Goal: Task Accomplishment & Management: Use online tool/utility

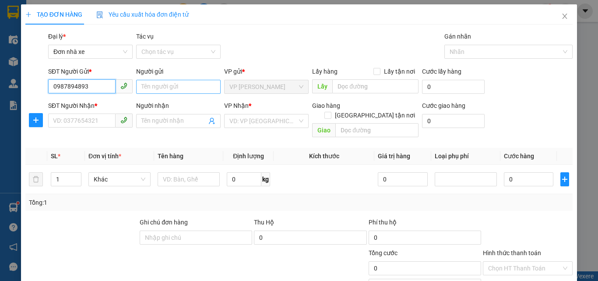
type input "0987894893"
click at [159, 81] on input "Người gửi" at bounding box center [178, 87] width 85 height 14
type input "tùng"
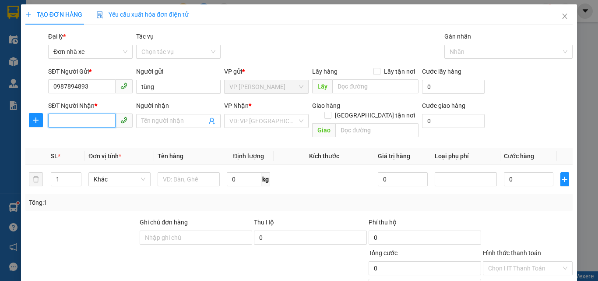
click at [90, 120] on input "SĐT Người Nhận *" at bounding box center [81, 120] width 67 height 14
type input "0976723936"
click at [144, 124] on input "Người nhận" at bounding box center [173, 121] width 65 height 10
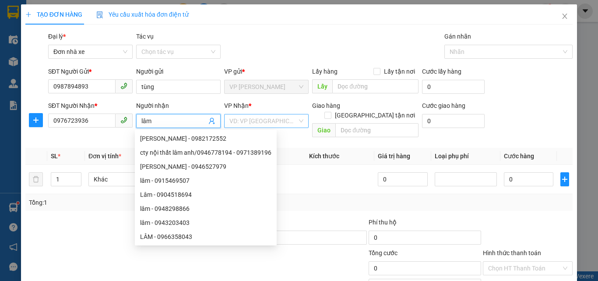
click at [257, 127] on div "VD: VP [GEOGRAPHIC_DATA]" at bounding box center [266, 121] width 85 height 14
type input "lâm"
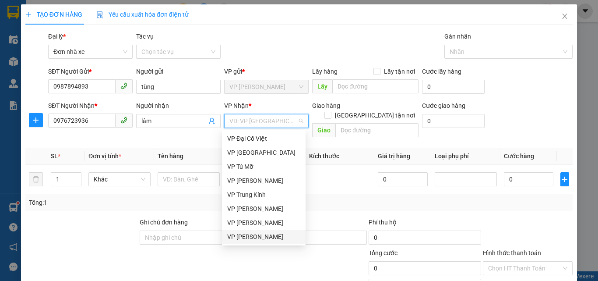
click at [249, 232] on div "VP [PERSON_NAME]" at bounding box center [263, 237] width 73 height 10
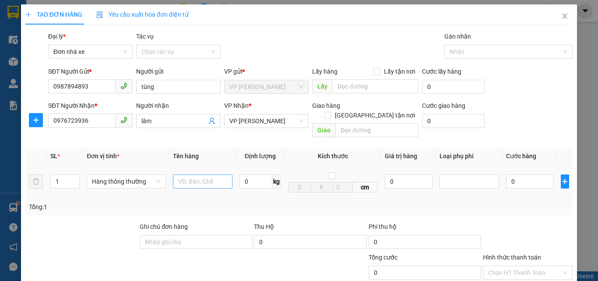
drag, startPoint x: 193, startPoint y: 180, endPoint x: 191, endPoint y: 173, distance: 8.2
click at [191, 173] on div at bounding box center [203, 182] width 60 height 18
click at [191, 174] on input "text" at bounding box center [203, 181] width 60 height 14
type input "túi clia"
click at [253, 174] on input "0" at bounding box center [256, 181] width 33 height 14
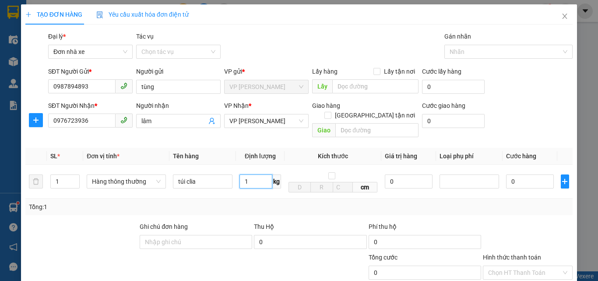
scroll to position [110, 0]
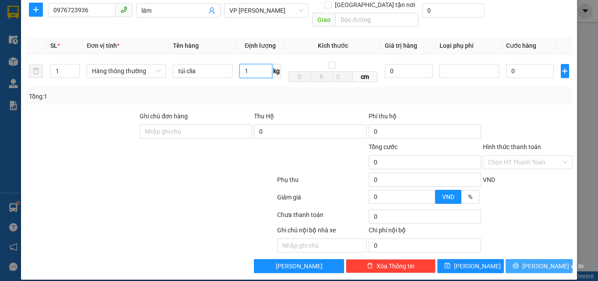
type input "1"
click at [537, 261] on span "[PERSON_NAME] và In" at bounding box center [553, 266] width 61 height 10
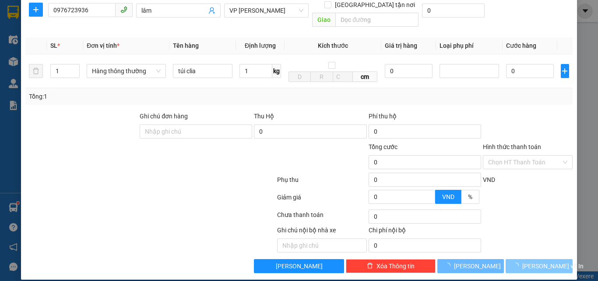
type input "30.000"
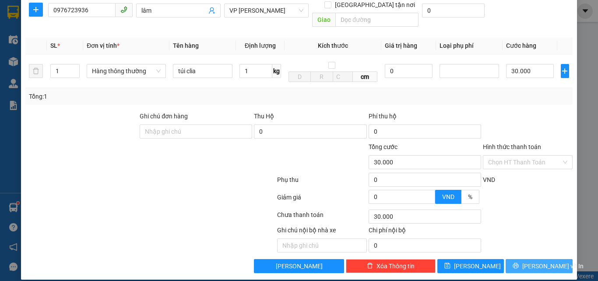
click at [536, 261] on span "[PERSON_NAME] và In" at bounding box center [553, 266] width 61 height 10
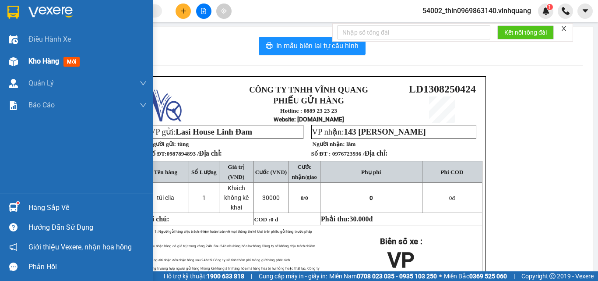
click at [45, 56] on div "Kho hàng mới" at bounding box center [55, 61] width 55 height 11
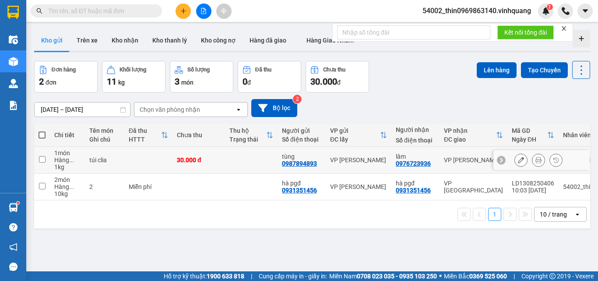
click at [40, 159] on input "checkbox" at bounding box center [42, 159] width 7 height 7
checkbox input "true"
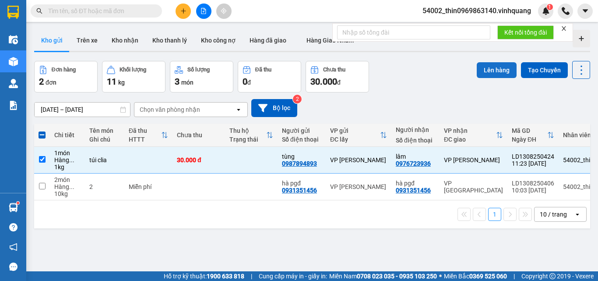
click at [483, 69] on button "Lên hàng" at bounding box center [497, 70] width 40 height 16
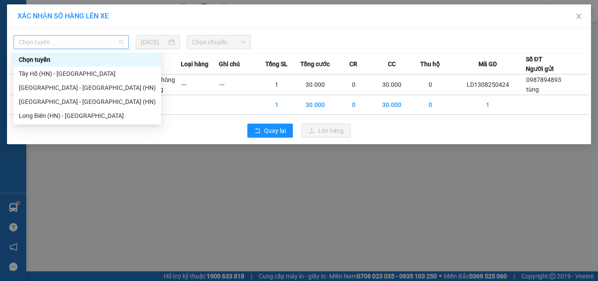
click at [83, 42] on span "Chọn tuyến" at bounding box center [71, 41] width 105 height 13
click at [70, 75] on div "Tây Hồ (HN) - [GEOGRAPHIC_DATA]" at bounding box center [87, 74] width 137 height 10
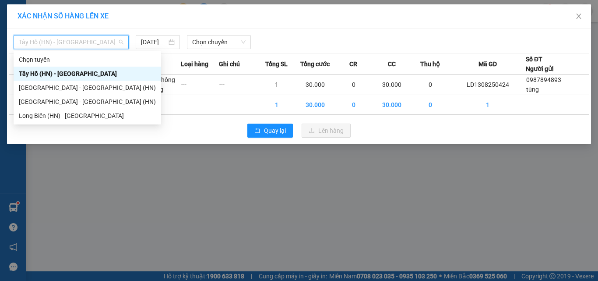
click at [61, 44] on span "Tây Hồ (HN) - [GEOGRAPHIC_DATA]" at bounding box center [71, 41] width 105 height 13
click at [41, 112] on div "Long Biên (HN) - [GEOGRAPHIC_DATA]" at bounding box center [87, 116] width 137 height 10
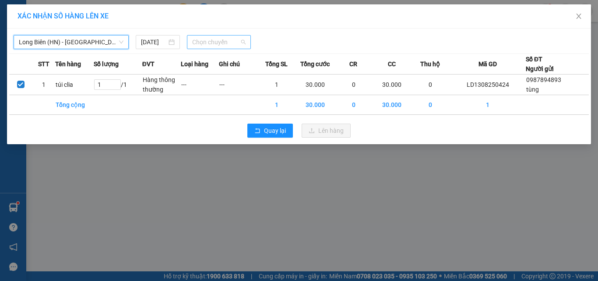
click at [198, 46] on span "Chọn chuyến" at bounding box center [219, 41] width 54 height 13
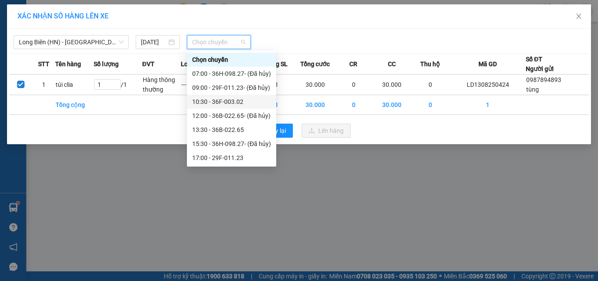
click at [215, 102] on div "10:30 - 36F-003.02" at bounding box center [231, 102] width 79 height 10
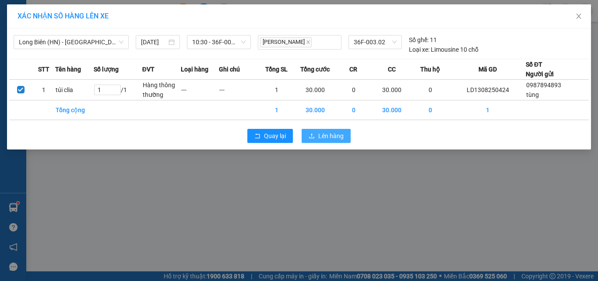
click at [313, 131] on button "Lên hàng" at bounding box center [326, 136] width 49 height 14
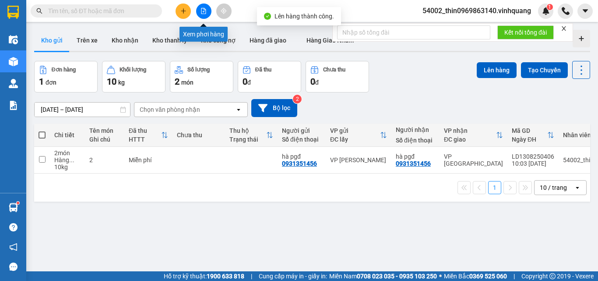
click at [206, 12] on icon "file-add" at bounding box center [204, 11] width 6 height 6
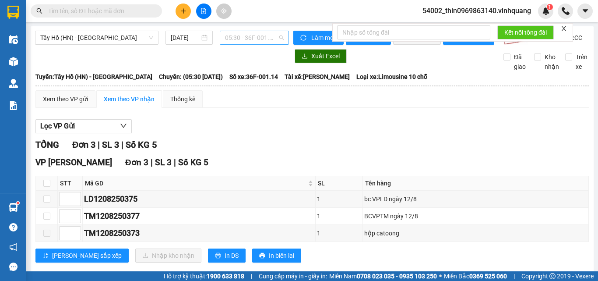
click at [240, 37] on span "05:30 - 36F-001.14" at bounding box center [254, 37] width 59 height 13
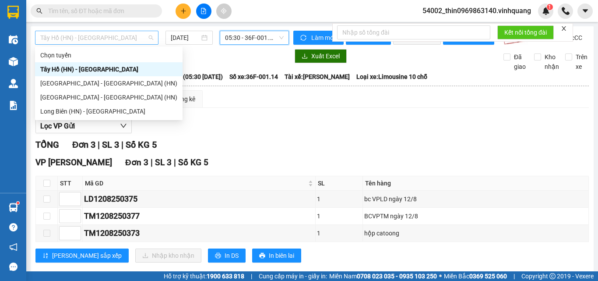
click at [66, 35] on span "Tây Hồ (HN) - [GEOGRAPHIC_DATA]" at bounding box center [96, 37] width 113 height 13
click at [57, 111] on div "Long Biên (HN) - [GEOGRAPHIC_DATA]" at bounding box center [108, 111] width 137 height 10
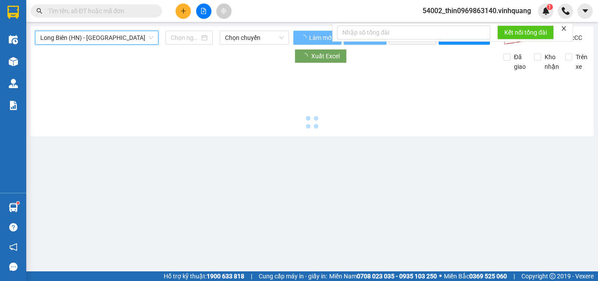
type input "[DATE]"
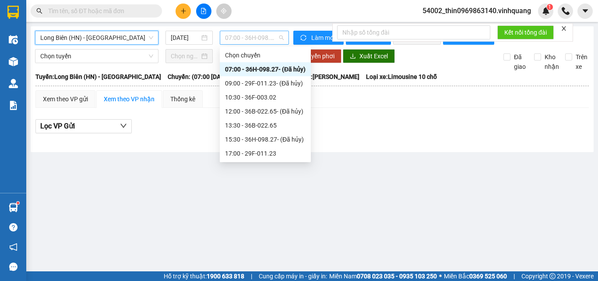
click at [236, 35] on span "07:00 - 36H-098.27 - (Đã hủy)" at bounding box center [254, 37] width 59 height 13
click at [248, 99] on div "10:30 - 36F-003.02" at bounding box center [265, 97] width 81 height 10
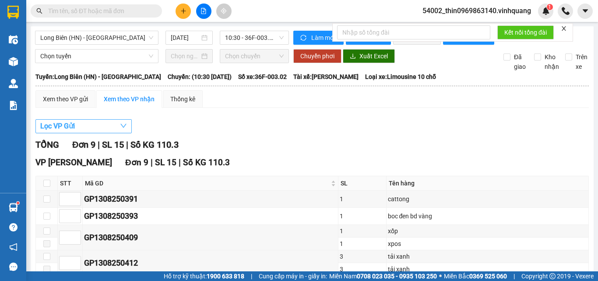
click at [97, 133] on button "Lọc VP Gửi" at bounding box center [83, 126] width 96 height 14
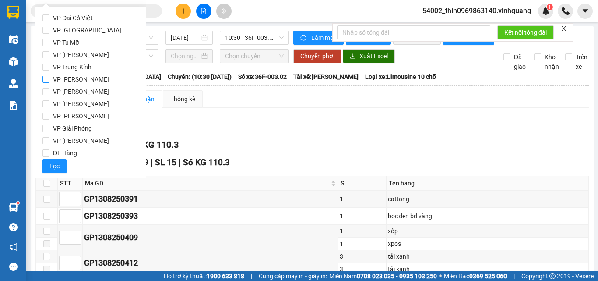
click at [45, 81] on input "VP [PERSON_NAME]" at bounding box center [45, 79] width 7 height 7
checkbox input "true"
click at [53, 169] on span "Lọc" at bounding box center [54, 166] width 10 height 10
